Goal: Find specific page/section: Find specific page/section

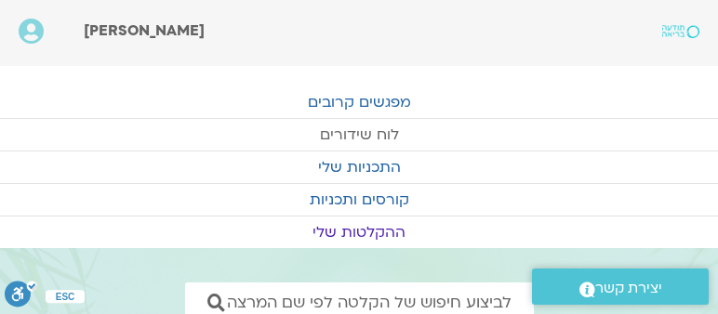
click at [372, 128] on link "לוח שידורים" at bounding box center [359, 135] width 718 height 32
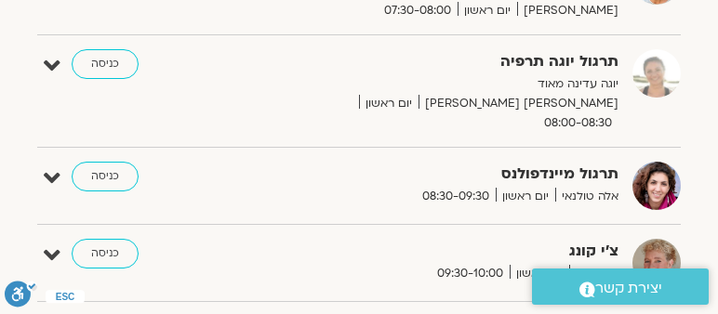
scroll to position [531, 0]
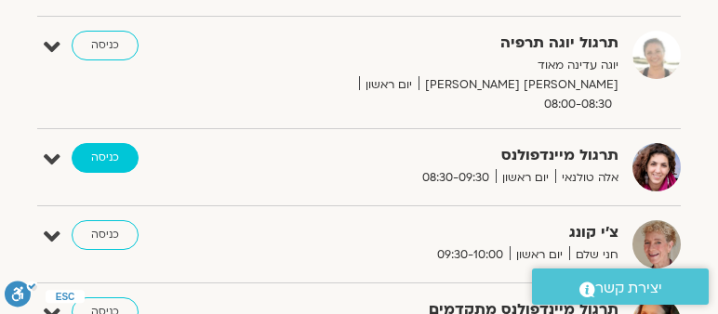
click at [98, 143] on link "כניסה" at bounding box center [105, 158] width 67 height 30
